Goal: Task Accomplishment & Management: Manage account settings

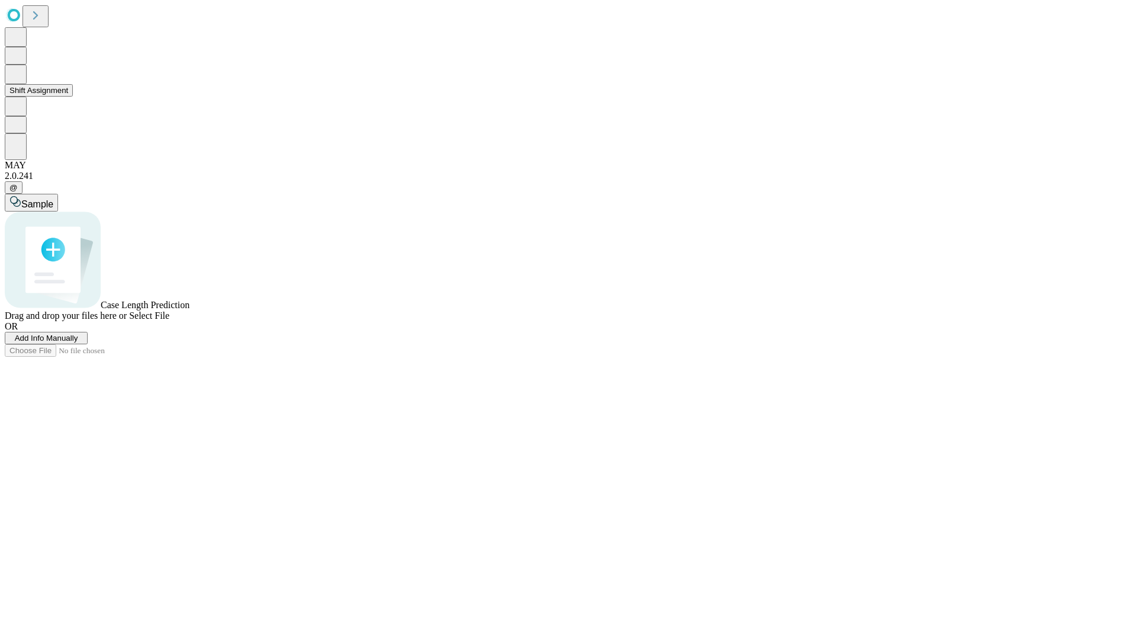
click at [73, 97] on button "Shift Assignment" at bounding box center [39, 90] width 68 height 12
